Goal: Navigation & Orientation: Find specific page/section

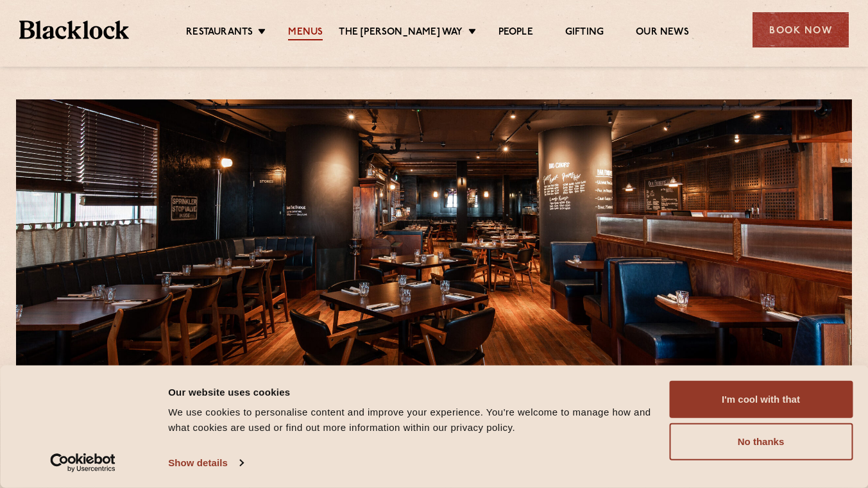
click at [323, 31] on link "Menus" at bounding box center [305, 33] width 35 height 14
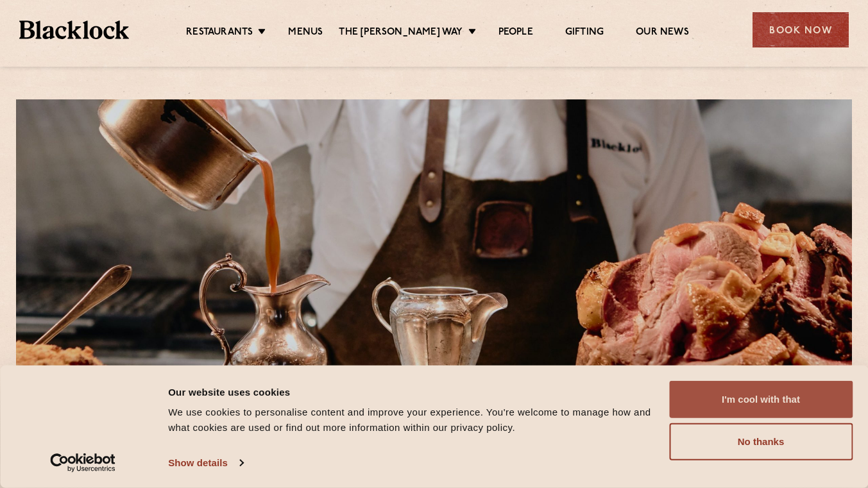
click at [778, 392] on button "I'm cool with that" at bounding box center [760, 399] width 183 height 37
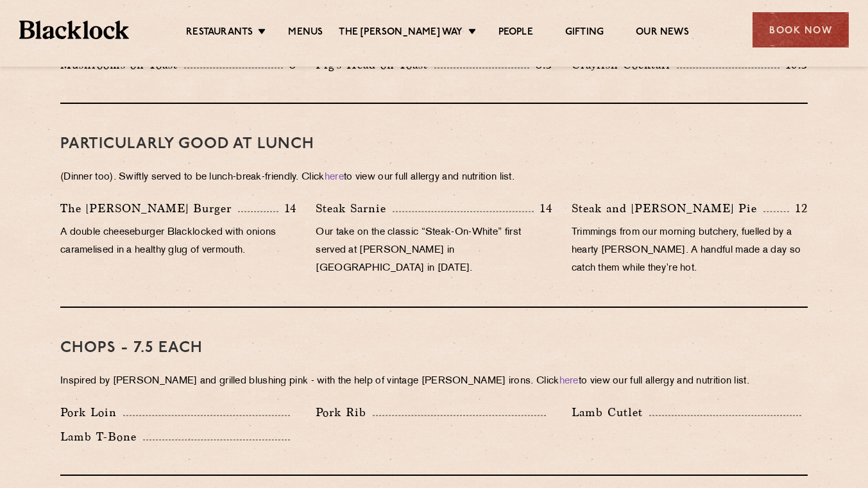
scroll to position [794, 0]
